Goal: Task Accomplishment & Management: Use online tool/utility

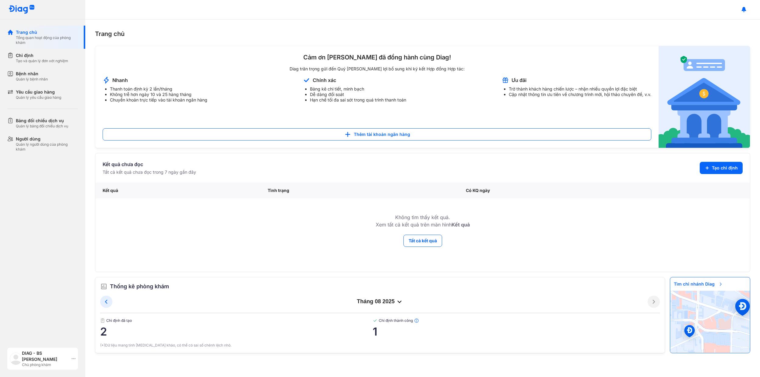
click at [71, 360] on div "DIAG - BS Nguyễn Minh Luận Chủ phòng khám" at bounding box center [42, 359] width 71 height 22
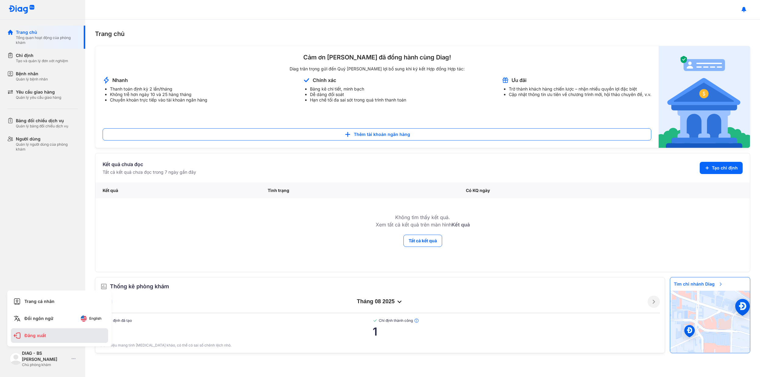
click at [63, 337] on div "Đăng xuất" at bounding box center [59, 335] width 97 height 15
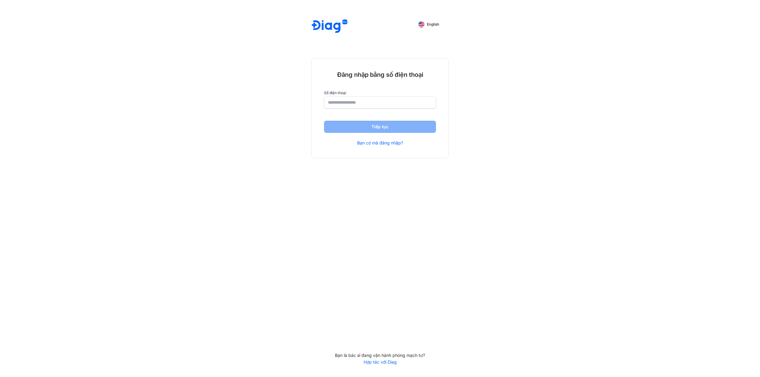
click at [393, 109] on div "Đăng nhập bằng số điện thoại Số điện thoại Tiếp tục Bạn có mã đăng nhập?" at bounding box center [380, 107] width 136 height 99
click at [394, 108] on input "number" at bounding box center [380, 102] width 104 height 11
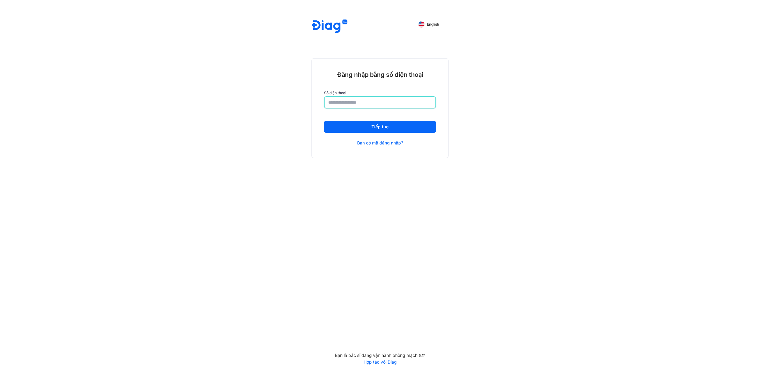
type input "**********"
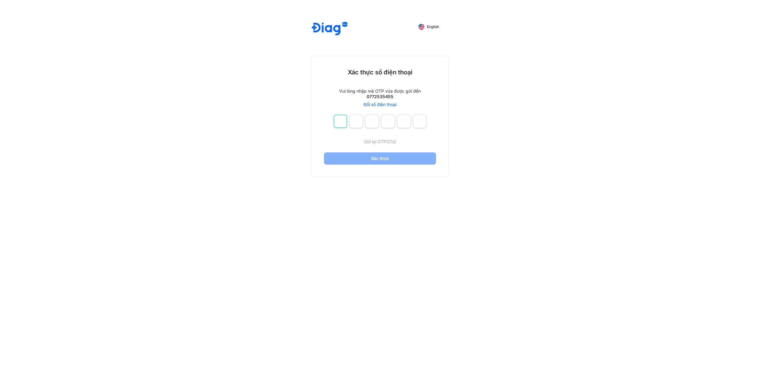
click at [342, 121] on input "number" at bounding box center [340, 121] width 13 height 13
type input "*"
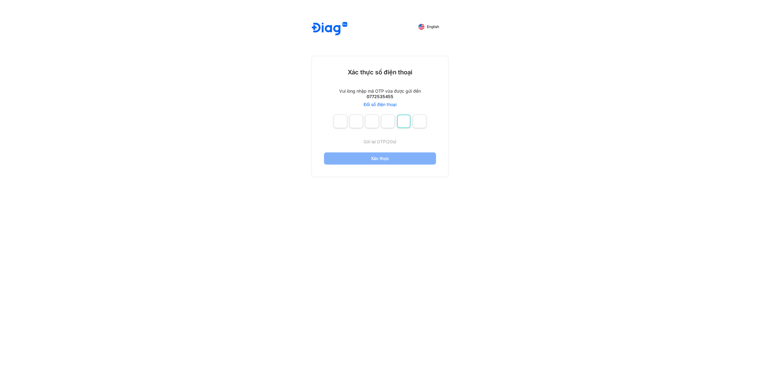
type input "*"
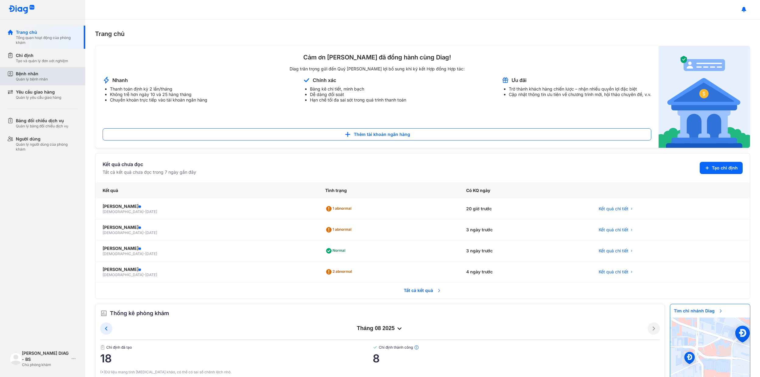
click at [40, 80] on div "Quản lý bệnh nhân" at bounding box center [32, 79] width 32 height 5
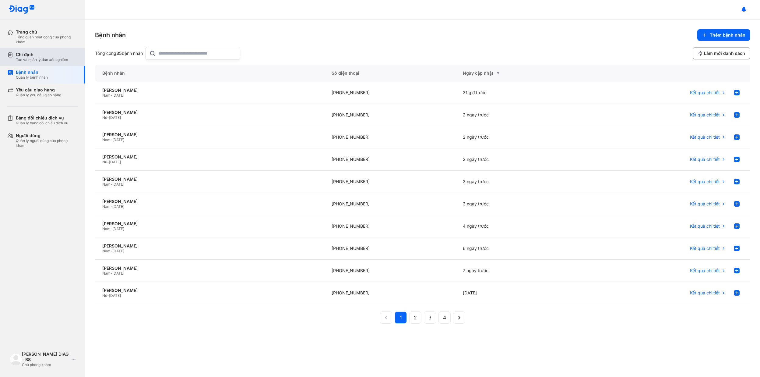
click at [44, 62] on div "Tạo và quản lý đơn xét nghiệm" at bounding box center [42, 59] width 52 height 5
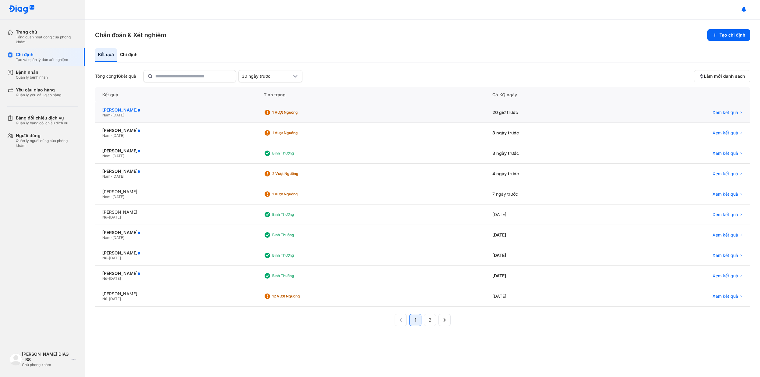
click at [244, 111] on div "[PERSON_NAME]" at bounding box center [175, 109] width 147 height 5
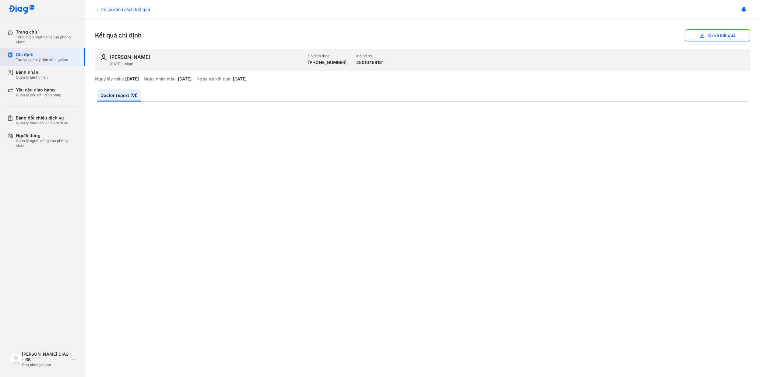
click at [45, 60] on div "Tạo và quản lý đơn xét nghiệm" at bounding box center [42, 59] width 52 height 5
